Goal: Transaction & Acquisition: Book appointment/travel/reservation

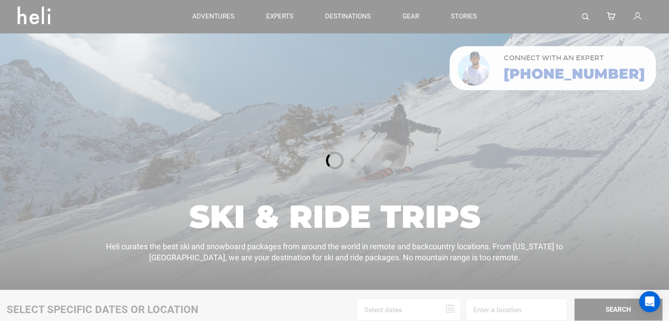
scroll to position [32, 0]
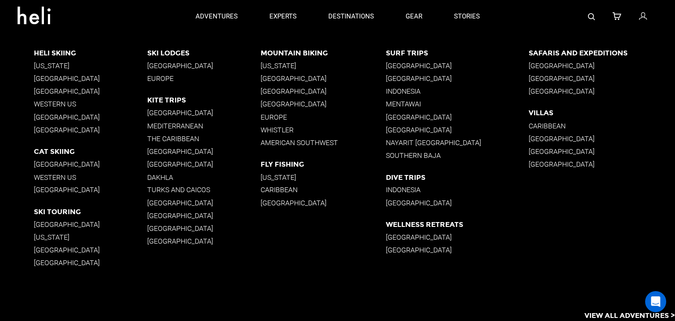
click at [190, 65] on p "[GEOGRAPHIC_DATA]" at bounding box center [203, 66] width 113 height 8
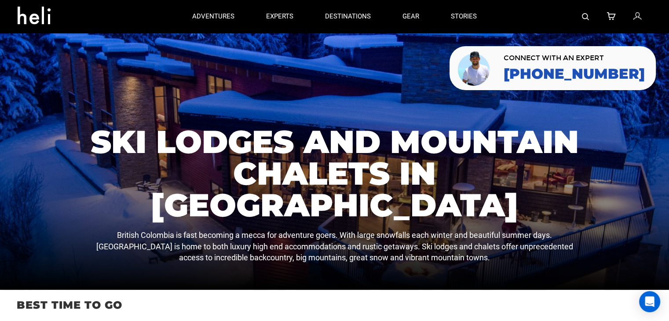
click at [609, 15] on icon at bounding box center [610, 16] width 9 height 11
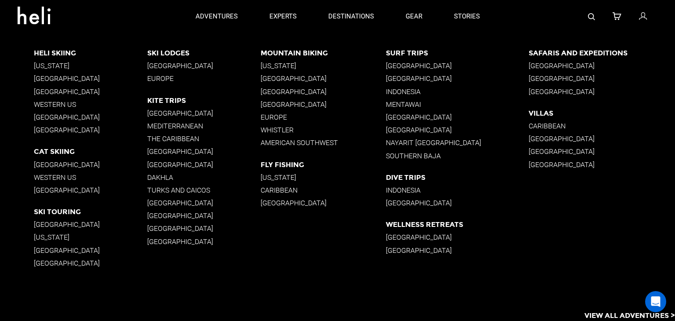
click at [183, 66] on p "[GEOGRAPHIC_DATA]" at bounding box center [203, 66] width 113 height 8
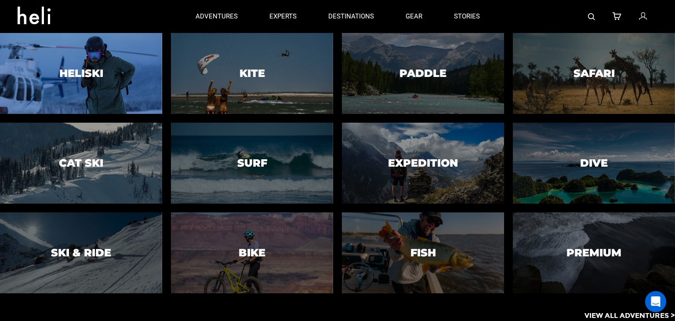
click at [65, 72] on h3 "Heliski" at bounding box center [81, 73] width 44 height 11
click at [79, 72] on h3 "Heliski" at bounding box center [81, 73] width 44 height 11
click at [70, 91] on div at bounding box center [80, 73] width 165 height 83
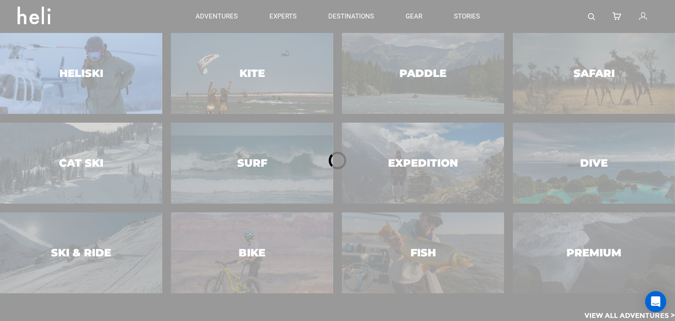
click at [70, 91] on div at bounding box center [337, 160] width 675 height 321
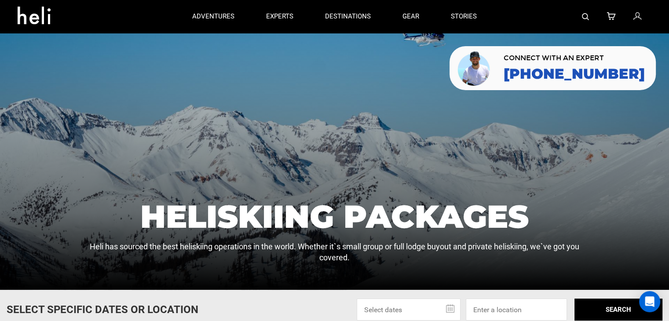
click at [583, 15] on img at bounding box center [585, 16] width 7 height 7
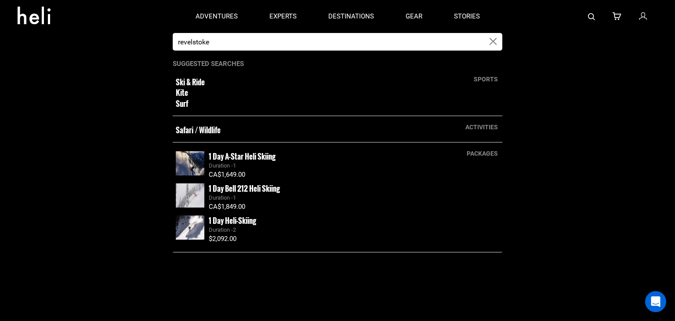
type input "revelstoke"
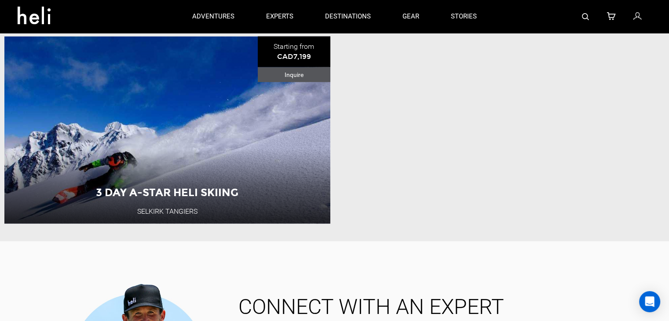
scroll to position [2114, 0]
